Goal: Use online tool/utility: Use online tool/utility

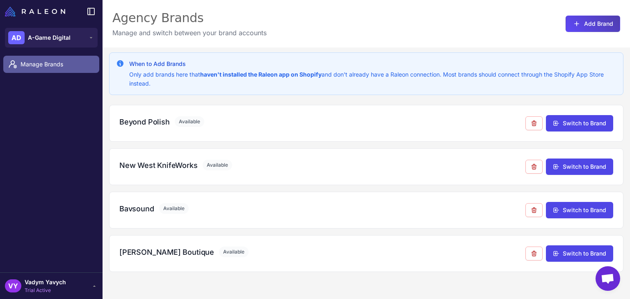
click at [39, 66] on span "Manage Brands" at bounding box center [56, 64] width 72 height 9
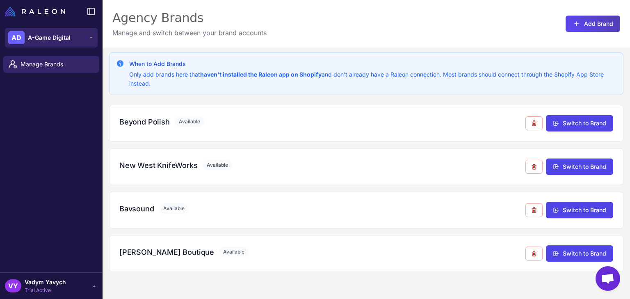
click at [45, 37] on span "A-Game Digital" at bounding box center [49, 37] width 43 height 9
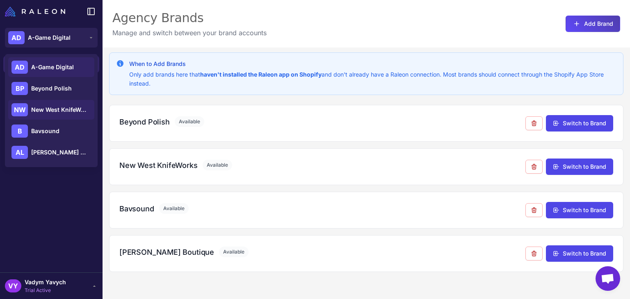
click at [41, 112] on span "New West KnifeWorks" at bounding box center [59, 109] width 57 height 9
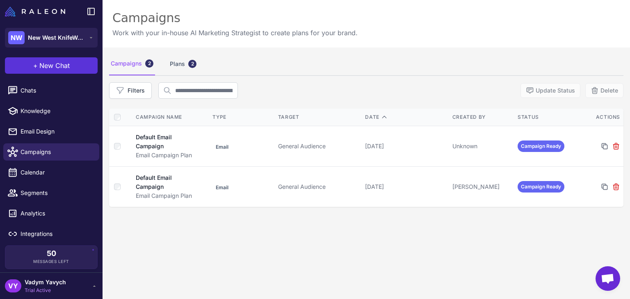
click at [52, 68] on span "New Chat" at bounding box center [54, 66] width 30 height 10
